Goal: Task Accomplishment & Management: Use online tool/utility

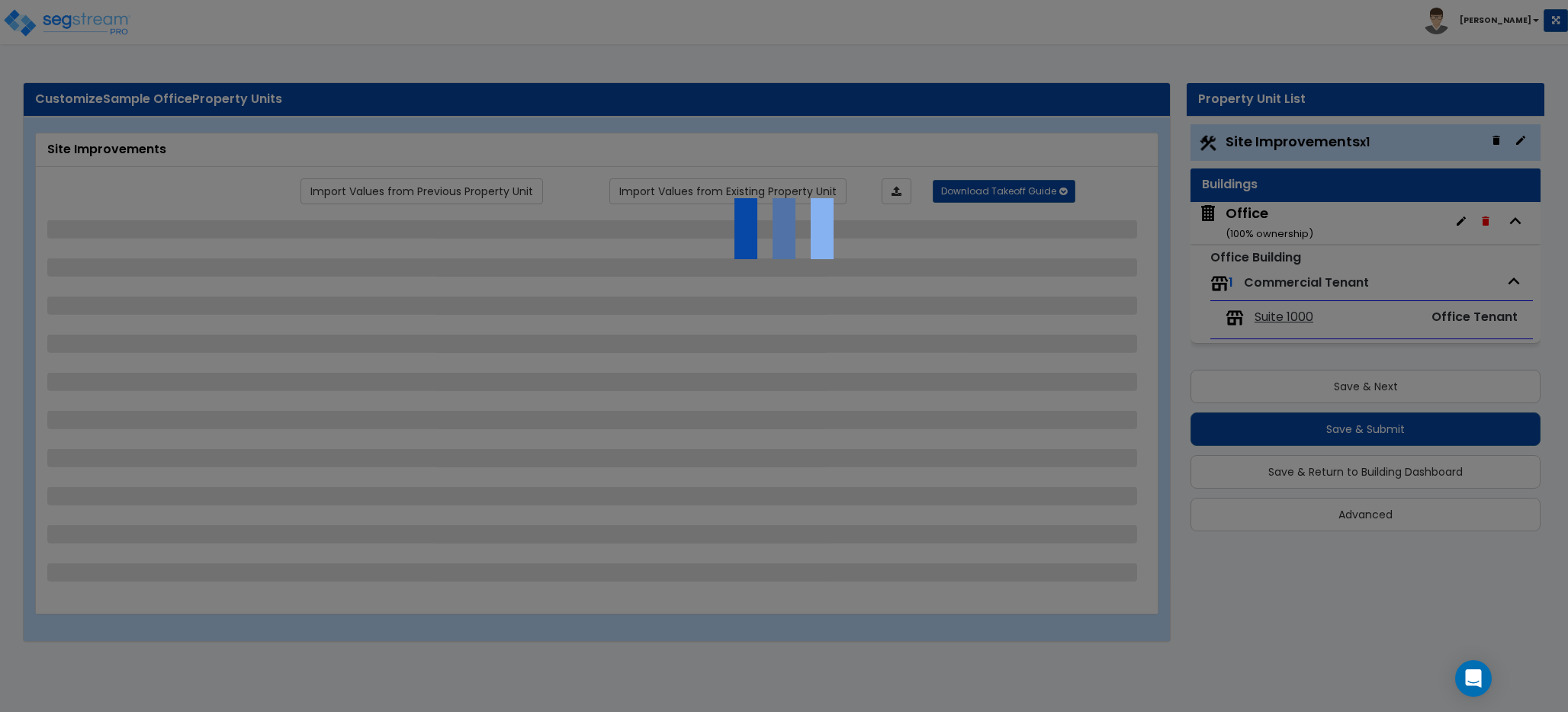
select select "2"
select select "4"
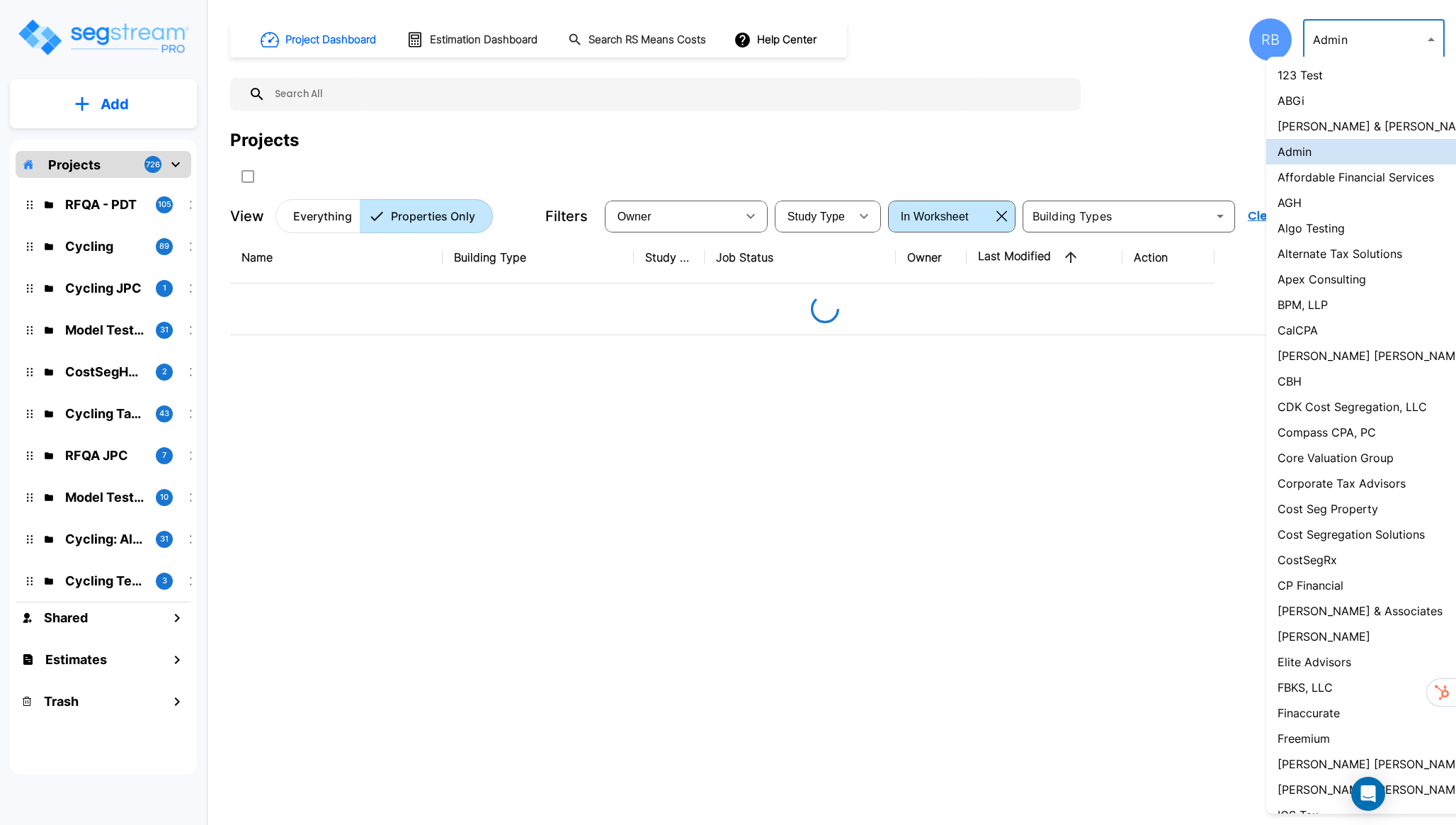
click at [1370, 44] on body "× Your report is being generated. Be patient! × We're working on your Modificat…" at bounding box center [728, 412] width 1456 height 825
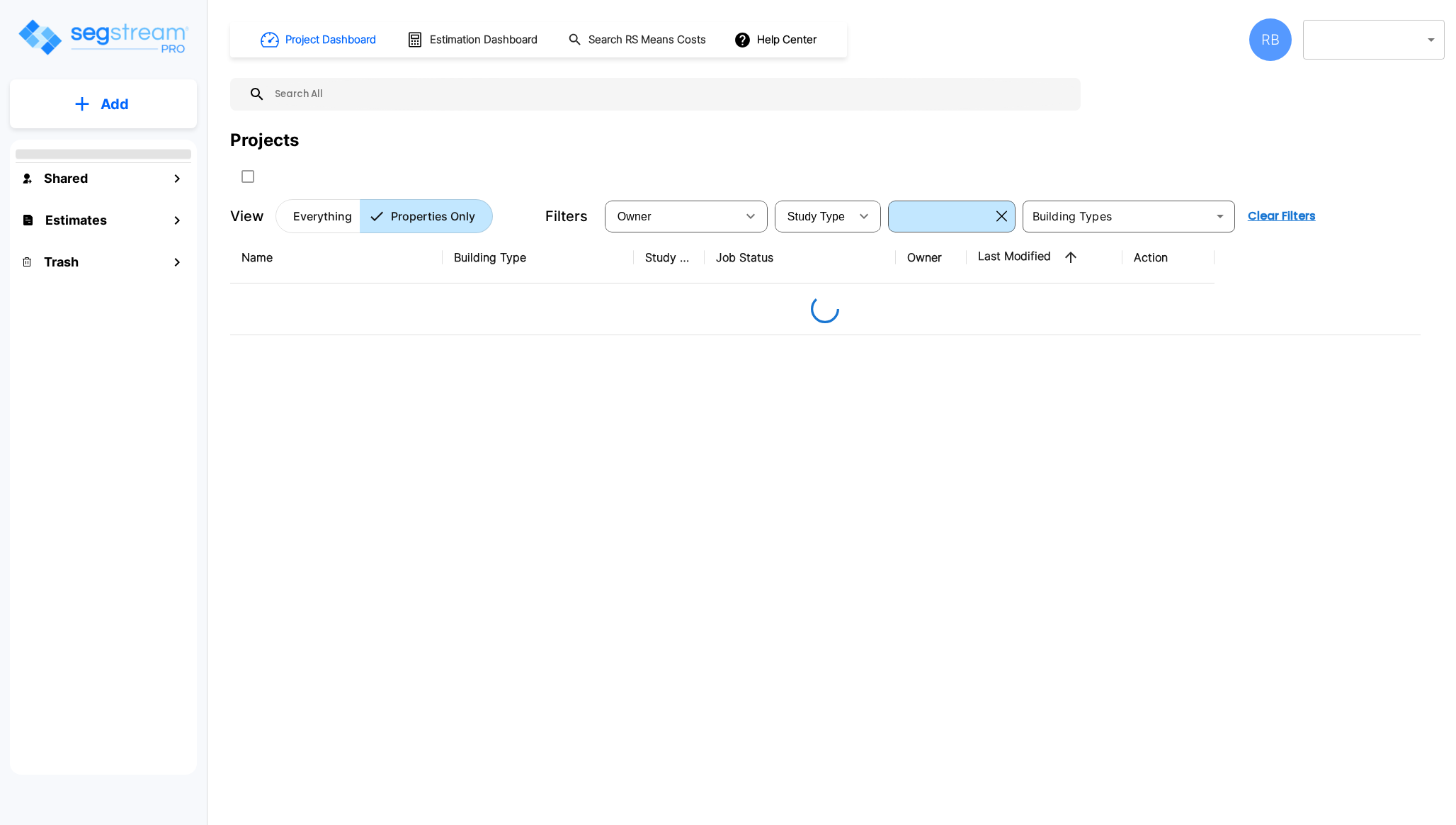
type input "120"
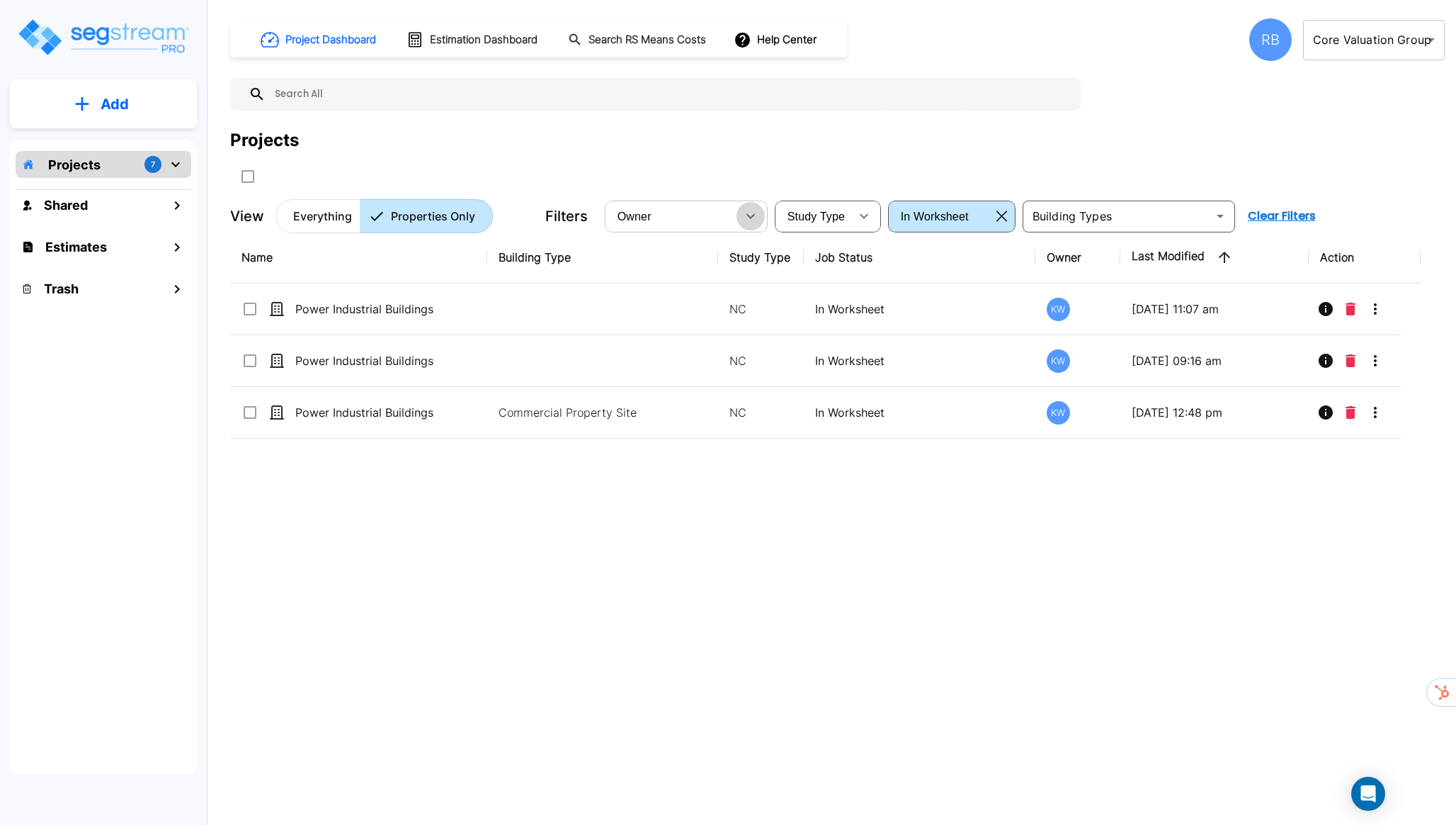
click at [747, 216] on icon "button" at bounding box center [750, 215] width 17 height 17
click at [141, 159] on div "Projects 7" at bounding box center [104, 165] width 176 height 27
click at [172, 165] on icon "mailbox folders" at bounding box center [175, 164] width 17 height 17
click at [1005, 217] on icon "button" at bounding box center [1001, 216] width 10 height 11
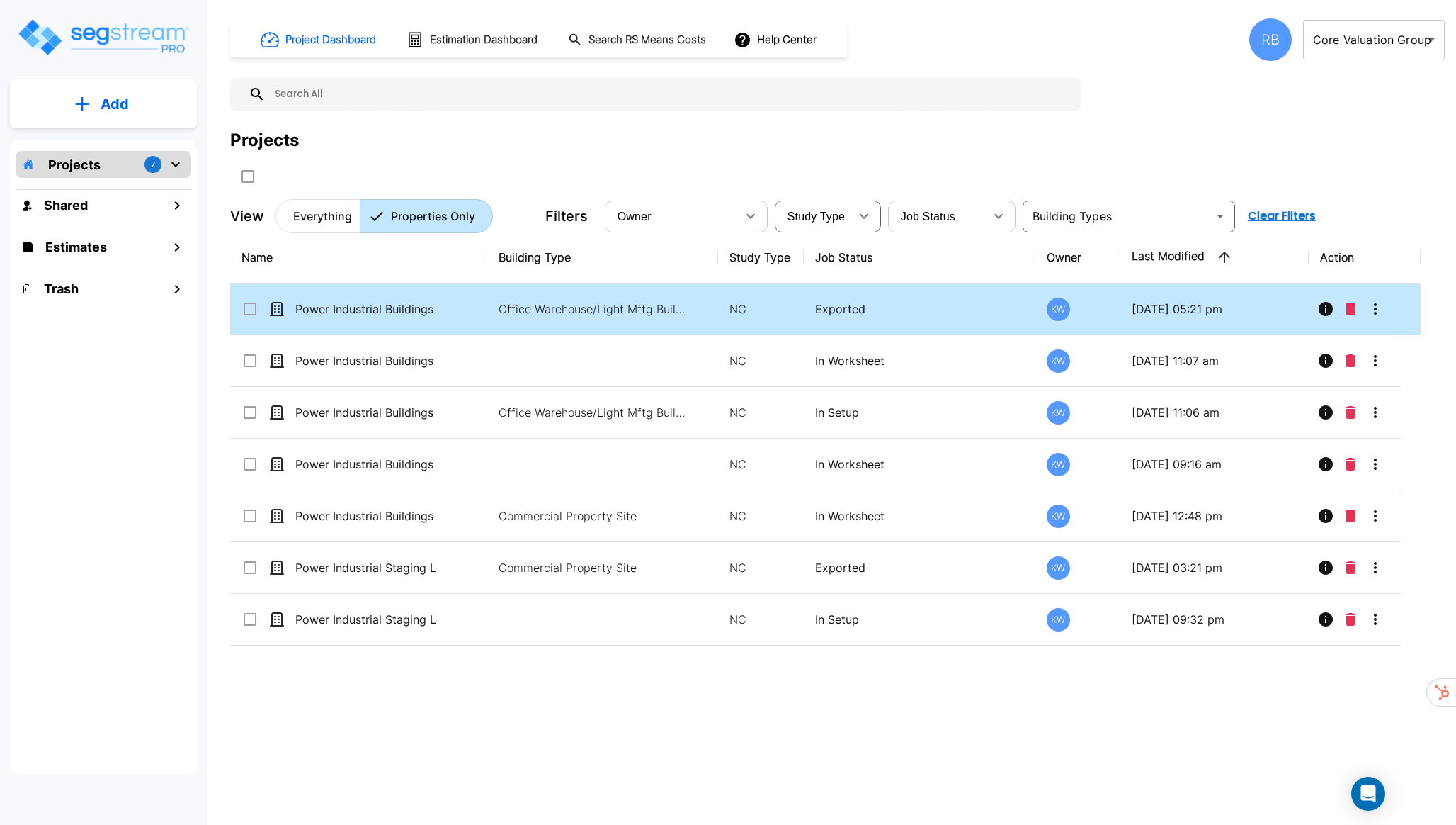
click at [556, 298] on td "Office Warehouse/Light Mftg Building, Office Warehouse/Light Mftg Building, Com…" at bounding box center [603, 309] width 231 height 51
checkbox input "true"
click at [556, 298] on td "Office Warehouse/Light Mftg Building, Office Warehouse/Light Mftg Building, Com…" at bounding box center [603, 309] width 231 height 51
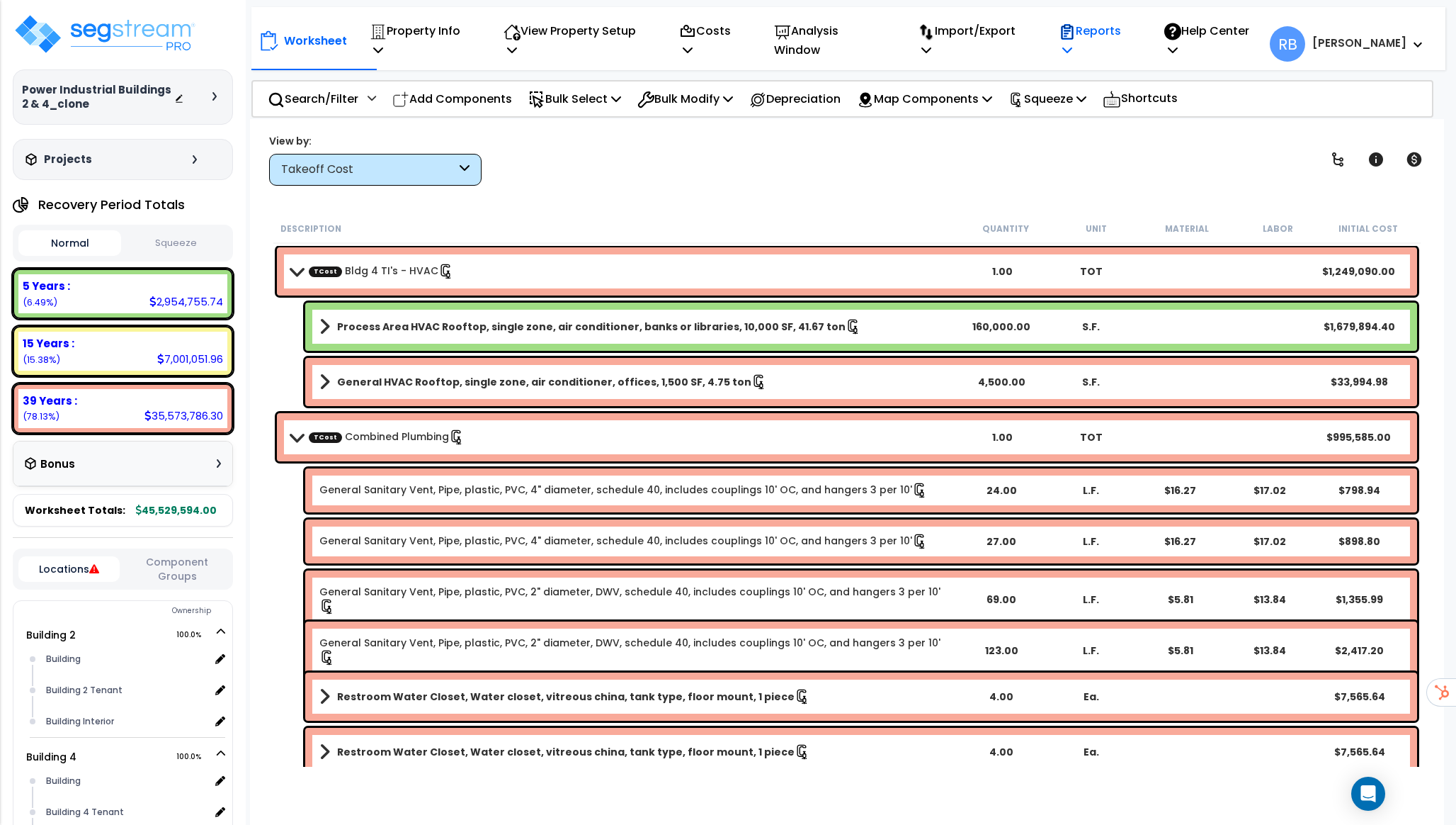
click at [1111, 37] on p "Reports" at bounding box center [1096, 40] width 75 height 38
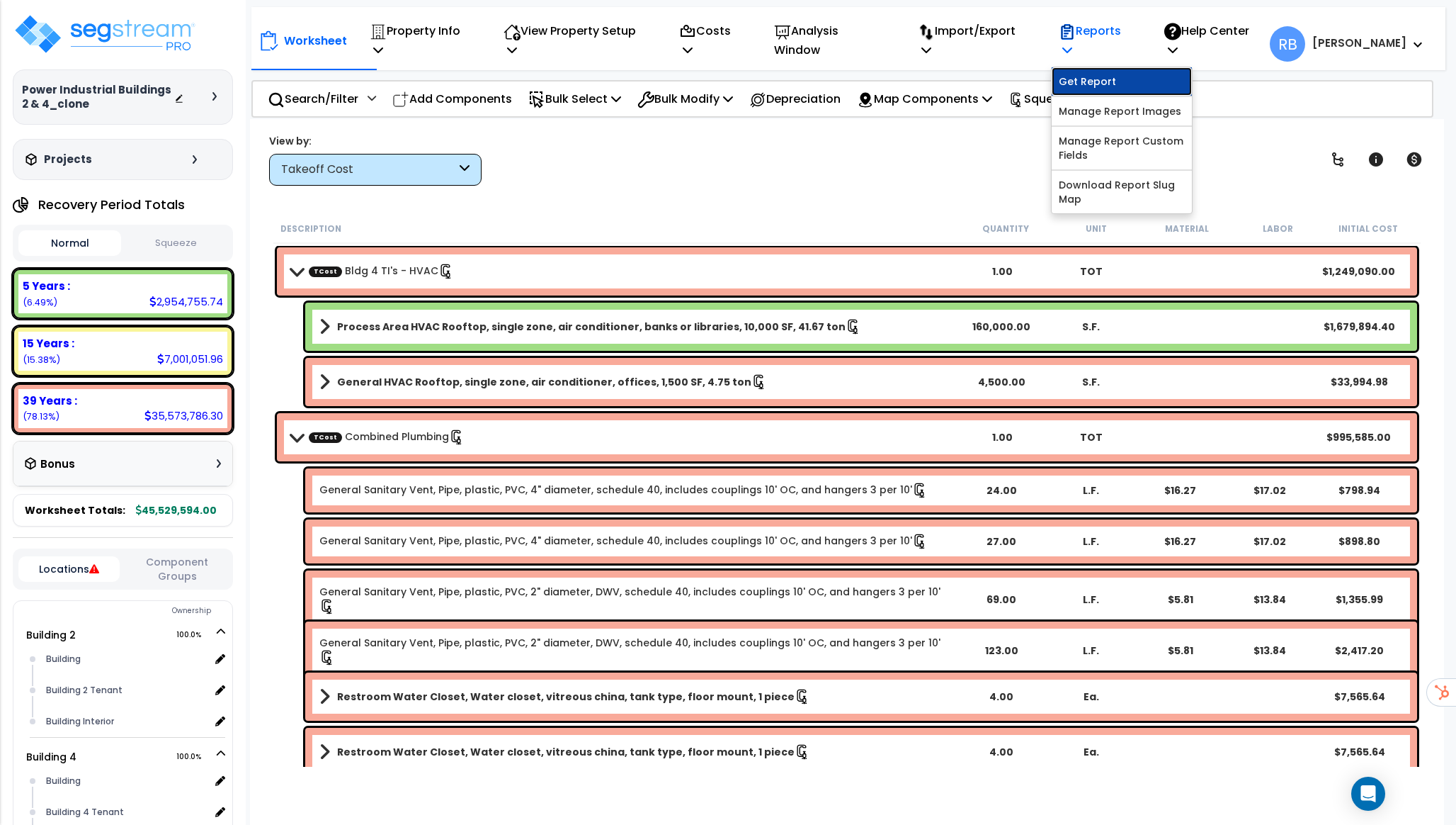
click at [1111, 67] on link "Get Report" at bounding box center [1121, 82] width 140 height 29
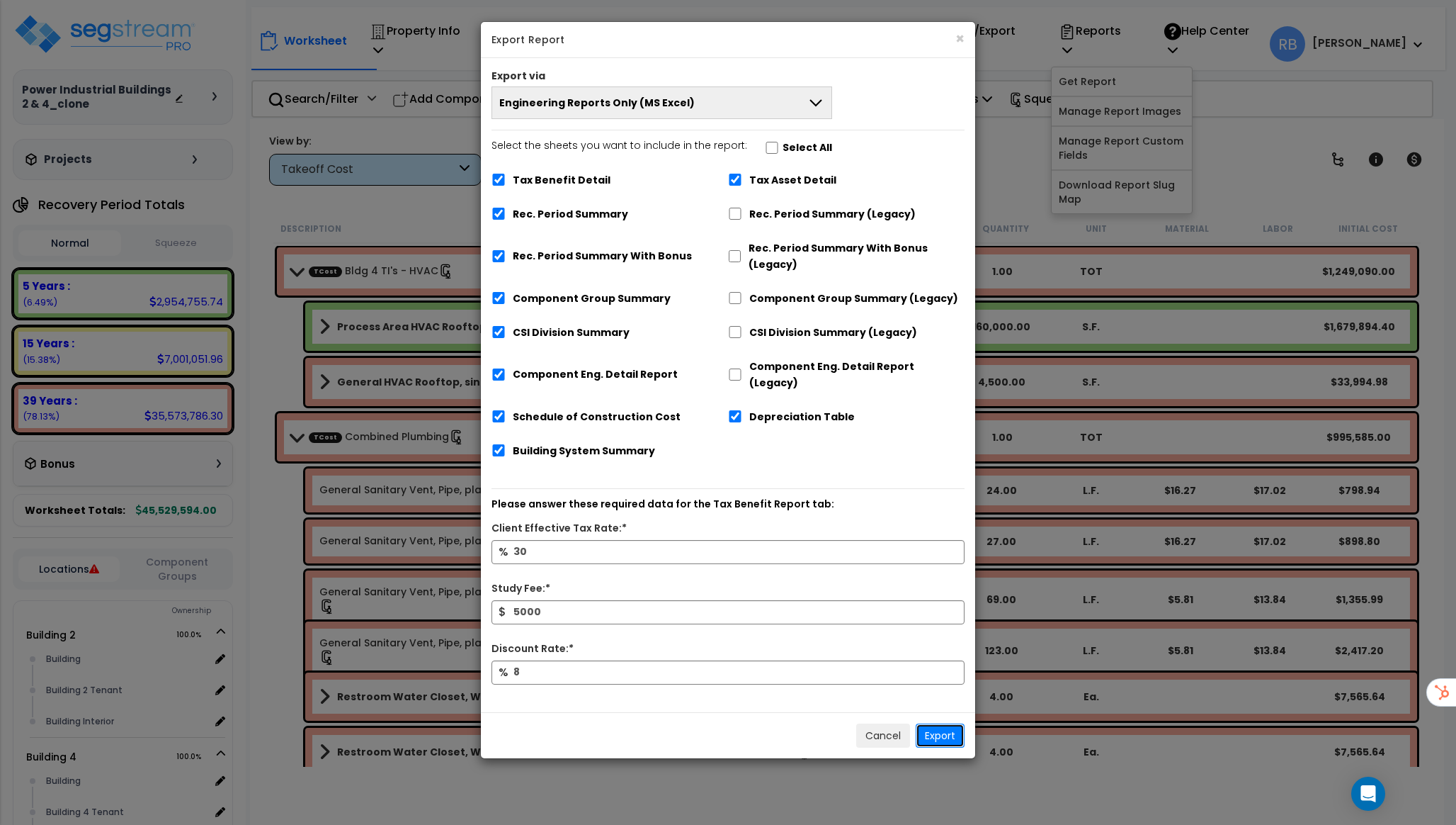
click at [946, 724] on button "Export" at bounding box center [940, 736] width 49 height 24
